Goal: Obtain resource: Obtain resource

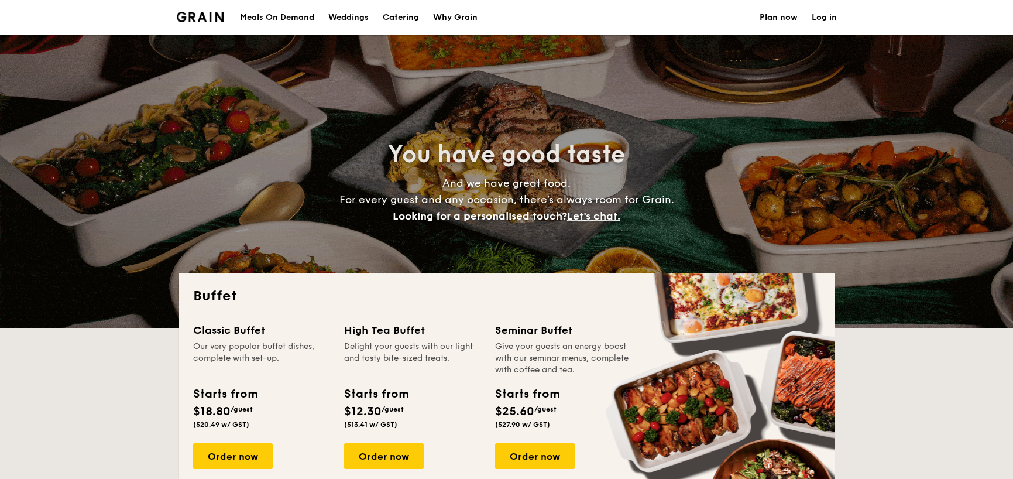
select select
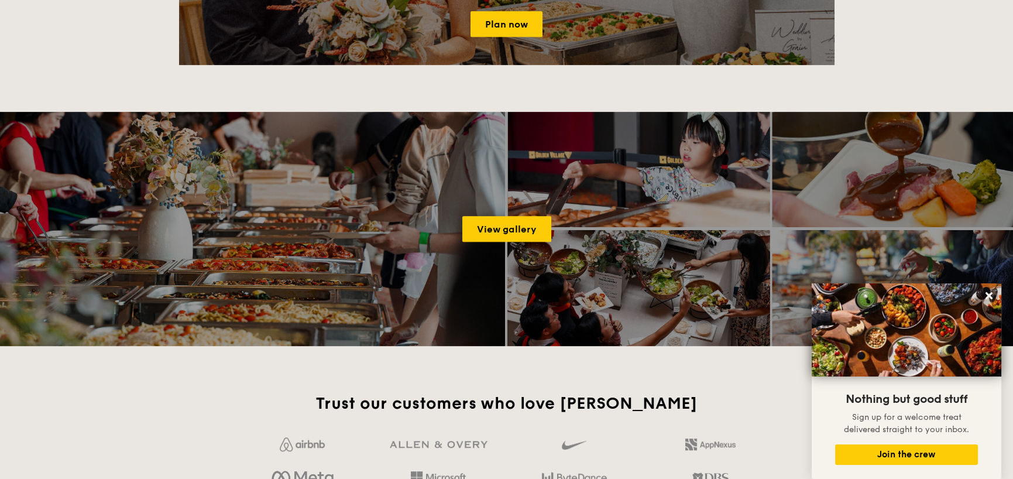
scroll to position [1463, 0]
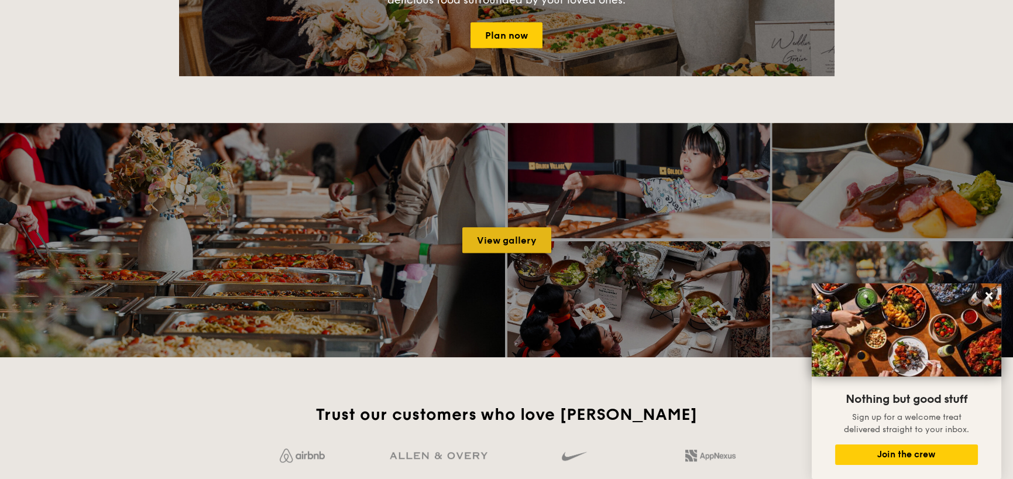
click at [506, 241] on link "View gallery" at bounding box center [506, 240] width 89 height 26
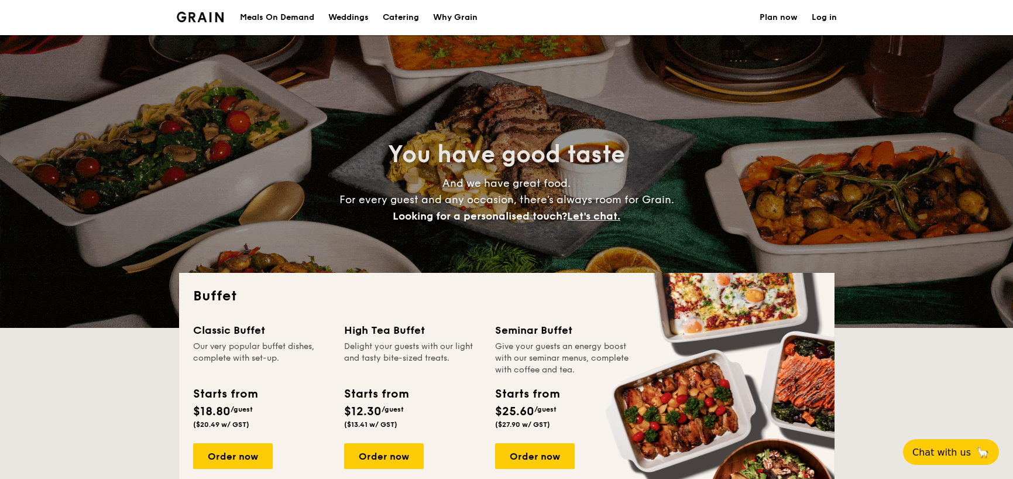
select select
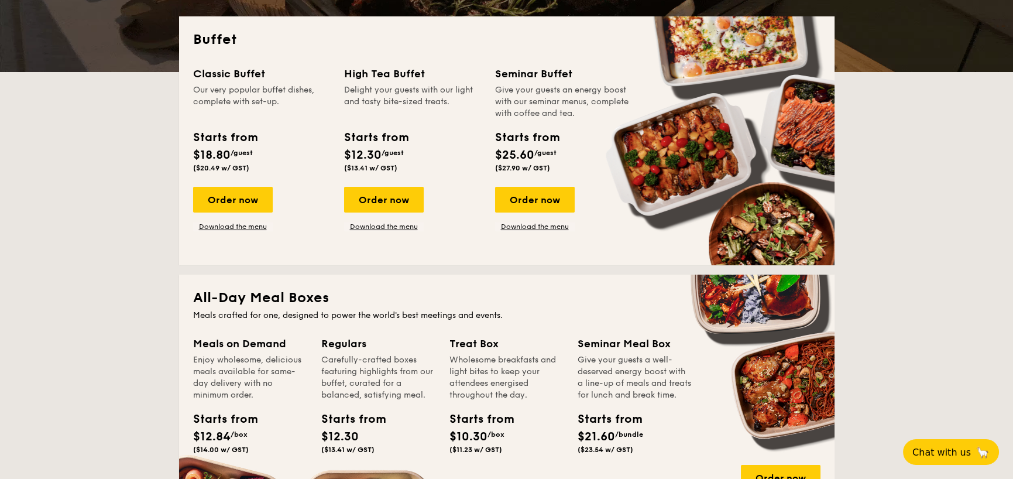
scroll to position [234, 0]
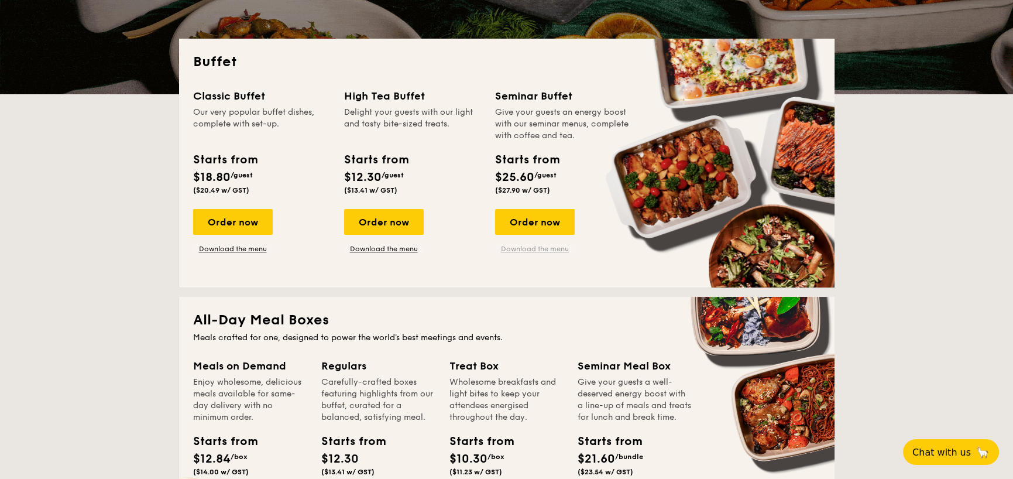
click at [527, 247] on link "Download the menu" at bounding box center [535, 248] width 80 height 9
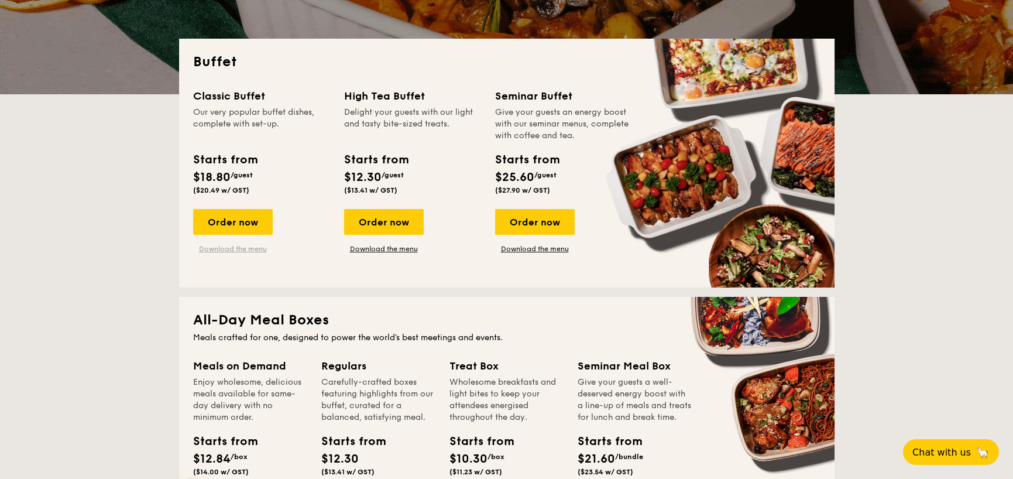
click at [217, 251] on link "Download the menu" at bounding box center [233, 248] width 80 height 9
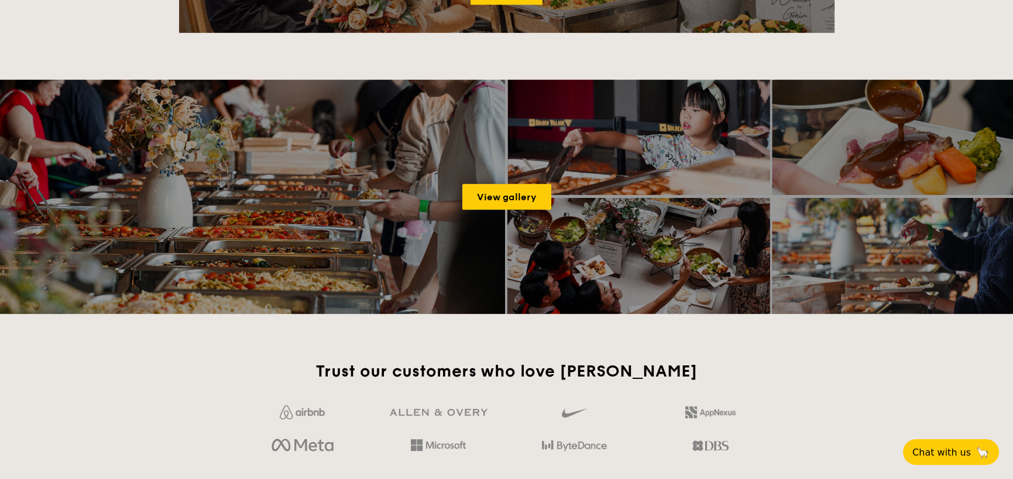
scroll to position [1404, 0]
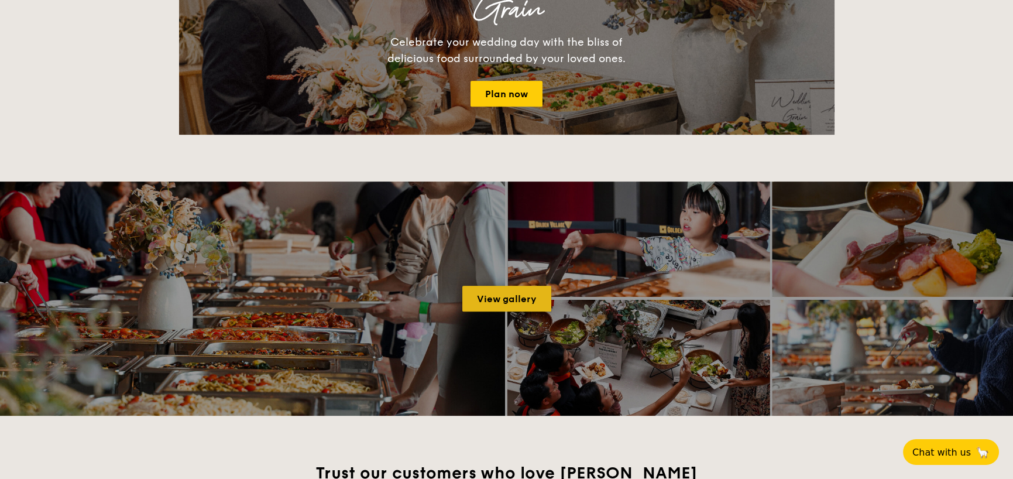
click at [493, 299] on link "View gallery" at bounding box center [506, 299] width 89 height 26
